Goal: Task Accomplishment & Management: Manage account settings

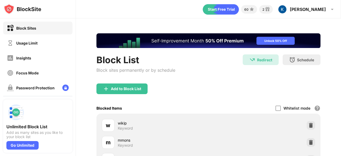
scroll to position [20, 0]
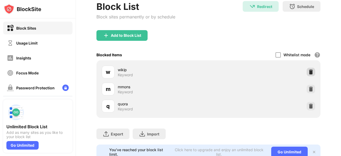
click at [308, 72] on img at bounding box center [310, 71] width 5 height 5
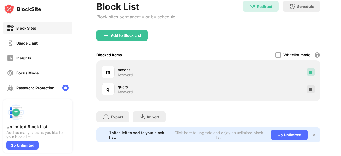
click at [308, 72] on img at bounding box center [310, 71] width 5 height 5
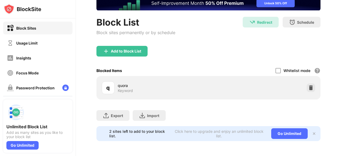
scroll to position [0, 0]
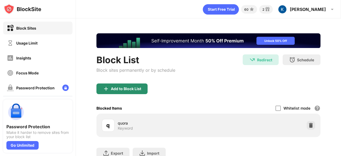
click at [110, 84] on div "Add to Block List" at bounding box center [121, 88] width 51 height 11
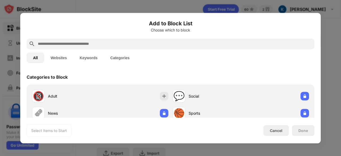
click at [114, 43] on input "text" at bounding box center [174, 43] width 275 height 6
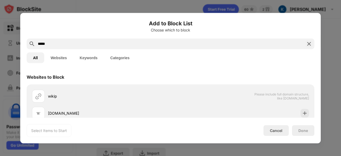
type input "*****"
click at [93, 51] on div "All Websites Keywords Categories" at bounding box center [170, 57] width 287 height 17
click at [92, 58] on button "Keywords" at bounding box center [88, 57] width 31 height 11
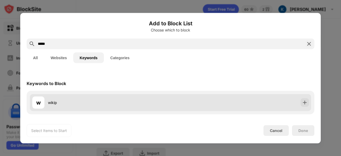
click at [230, 101] on div "w wikip" at bounding box center [170, 102] width 281 height 17
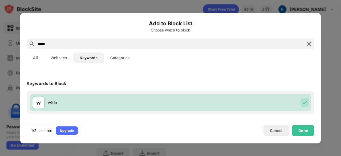
drag, startPoint x: 116, startPoint y: 37, endPoint x: 115, endPoint y: 41, distance: 4.1
click at [116, 37] on div "Add to Block List Choose which to block" at bounding box center [170, 28] width 287 height 19
drag, startPoint x: 115, startPoint y: 41, endPoint x: 17, endPoint y: 50, distance: 98.1
click at [16, 155] on div "Add to Block List Choose which to block ***** All Websites Keywords Categories …" at bounding box center [170, 156] width 341 height 0
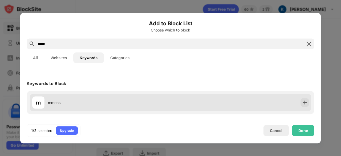
type input "*****"
click at [222, 101] on div "m mmons" at bounding box center [170, 102] width 281 height 17
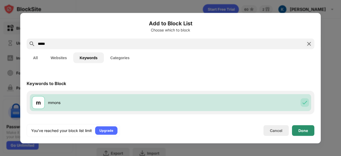
click at [297, 130] on div "Done" at bounding box center [303, 130] width 22 height 11
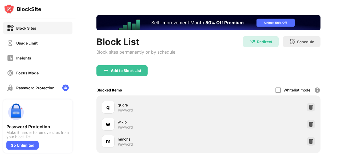
scroll to position [27, 0]
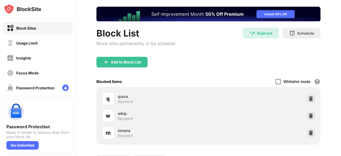
click at [275, 81] on div at bounding box center [277, 81] width 5 height 5
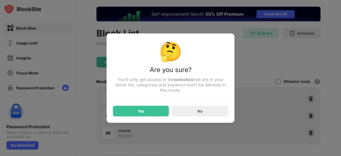
drag, startPoint x: 235, startPoint y: 95, endPoint x: 194, endPoint y: 138, distance: 59.7
drag, startPoint x: 194, startPoint y: 138, endPoint x: 186, endPoint y: 139, distance: 8.1
click at [186, 139] on div at bounding box center [170, 78] width 341 height 156
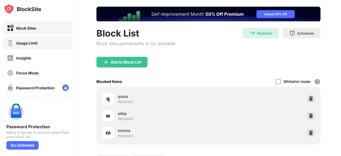
click at [32, 39] on div "Usage Limit" at bounding box center [37, 42] width 69 height 13
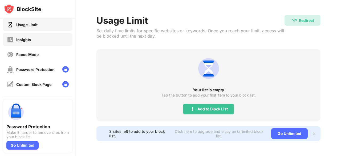
scroll to position [27, 0]
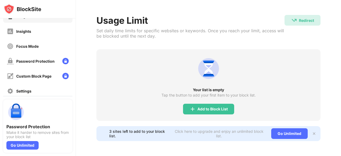
click at [39, 37] on div "Insights" at bounding box center [37, 31] width 69 height 13
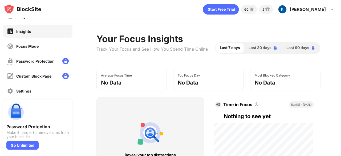
click at [45, 46] on div "Focus Mode" at bounding box center [37, 46] width 69 height 13
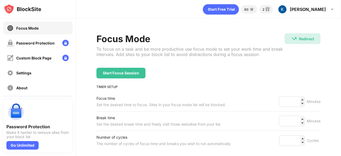
scroll to position [65, 0]
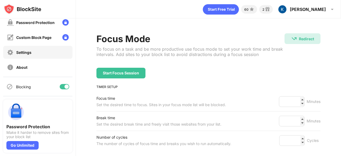
click at [40, 52] on div "Settings" at bounding box center [37, 52] width 69 height 13
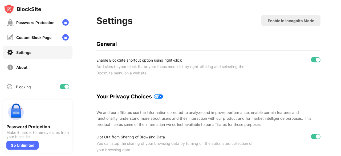
scroll to position [27, 0]
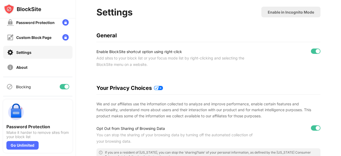
click at [311, 50] on div at bounding box center [316, 50] width 10 height 5
click at [296, 13] on div "Enable in Incognito Mode" at bounding box center [290, 12] width 46 height 5
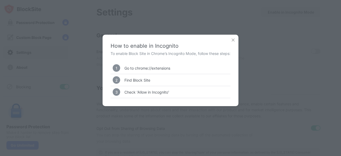
click at [234, 39] on img at bounding box center [232, 39] width 5 height 5
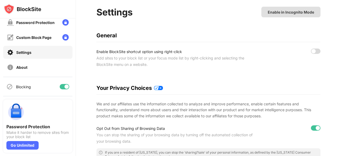
click at [286, 10] on div "Enable in Incognito Mode" at bounding box center [290, 12] width 46 height 5
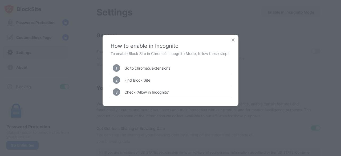
click at [235, 41] on img at bounding box center [232, 39] width 5 height 5
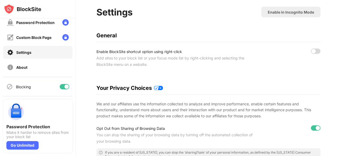
click at [313, 50] on div at bounding box center [316, 50] width 10 height 5
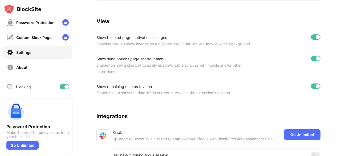
scroll to position [106, 0]
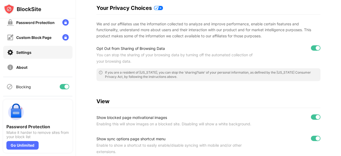
click at [287, 62] on div "Opt Out from Sharing of Browsing Data You can stop the sharing of your browsing…" at bounding box center [208, 54] width 224 height 19
click at [311, 49] on div at bounding box center [316, 47] width 10 height 5
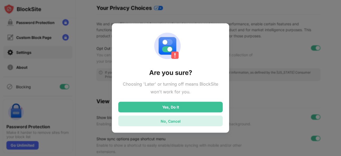
click at [180, 121] on div "No, Cancel" at bounding box center [170, 120] width 20 height 5
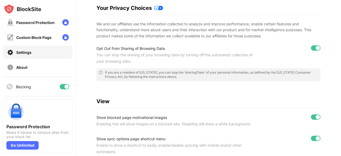
click at [179, 121] on div "Enabling this will show images on a blocked site. Disabling will show a white b…" at bounding box center [174, 124] width 157 height 6
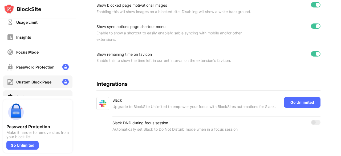
scroll to position [12, 0]
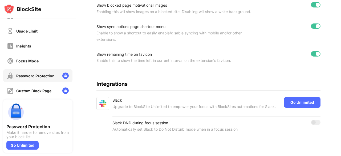
click at [49, 72] on div "Password Protection" at bounding box center [31, 75] width 48 height 7
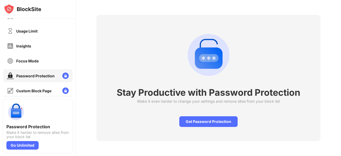
scroll to position [22, 0]
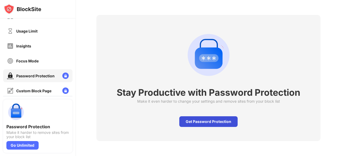
click at [199, 117] on div "Get Password Protection" at bounding box center [208, 121] width 58 height 11
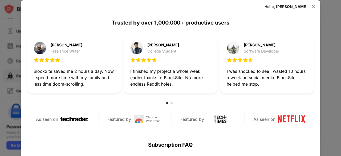
scroll to position [160, 0]
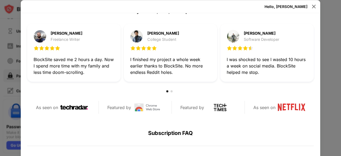
click at [244, 93] on div at bounding box center [170, 91] width 286 height 6
drag, startPoint x: 256, startPoint y: 64, endPoint x: 173, endPoint y: 68, distance: 82.6
click at [179, 62] on div "[PERSON_NAME] Freelance Writer BlockSite saved me 2 hours a day. Now I spend mo…" at bounding box center [170, 53] width 286 height 58
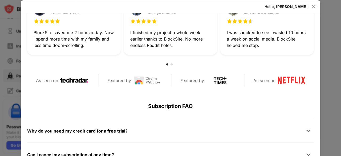
scroll to position [213, 0]
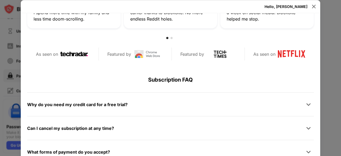
click at [170, 38] on div at bounding box center [171, 38] width 2 height 2
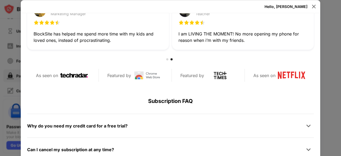
scroll to position [246, 0]
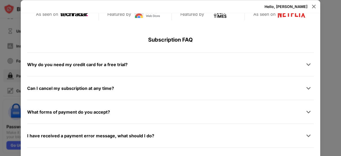
click at [158, 72] on div "Why do you need my credit card for a free trial? We ask for your credit card to…" at bounding box center [170, 64] width 286 height 24
click at [315, 3] on div at bounding box center [313, 6] width 9 height 9
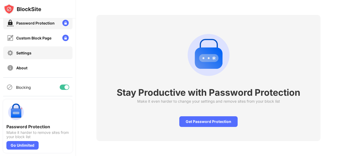
scroll to position [65, 0]
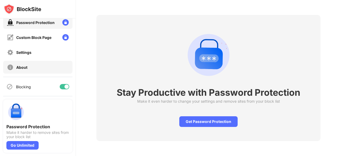
click at [23, 66] on div "About" at bounding box center [21, 67] width 11 height 5
